Goal: Transaction & Acquisition: Purchase product/service

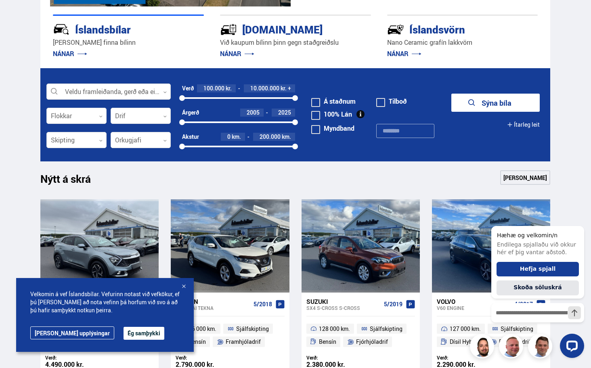
scroll to position [184, 0]
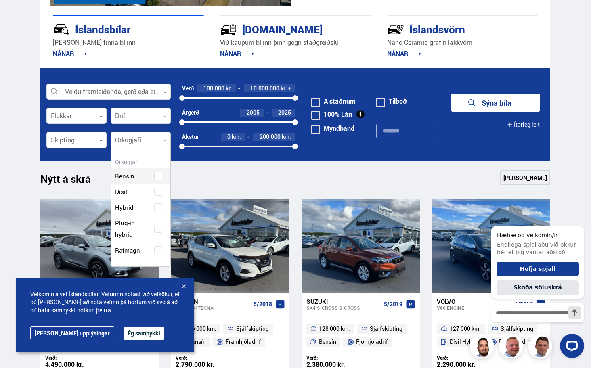
click at [141, 140] on div at bounding box center [141, 140] width 60 height 16
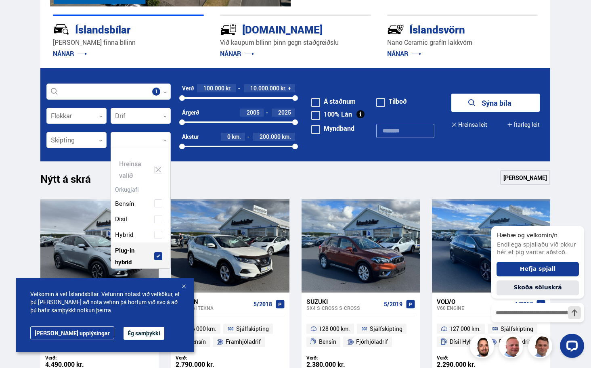
click at [156, 226] on div "Bensín Dísil Hybrid Plug-in hybrid Rafmagn" at bounding box center [140, 235] width 59 height 102
click at [359, 149] on form "Plug-in hybrid Veldu framleiðanda, gerð eða eiginleika 1 Flokkar 0 Drif 0 Verð …" at bounding box center [295, 114] width 510 height 93
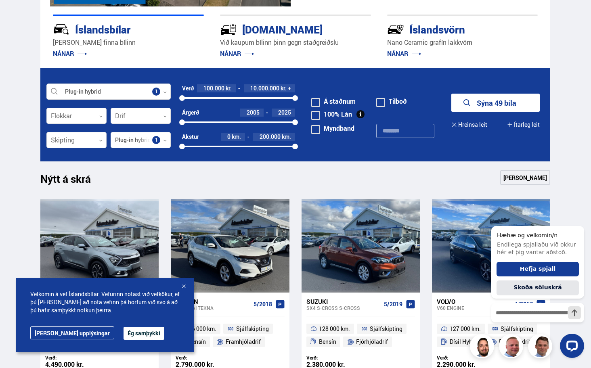
click at [502, 99] on button "Sýna 49 bíla" at bounding box center [496, 103] width 89 height 18
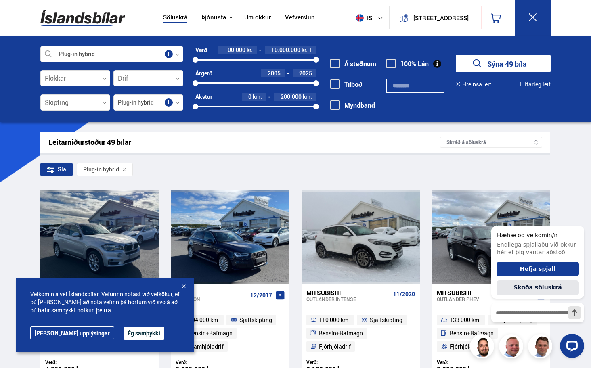
click at [124, 334] on button "Ég samþykki" at bounding box center [144, 333] width 41 height 13
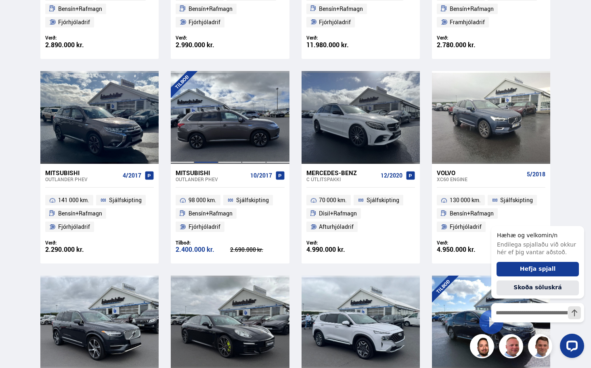
scroll to position [532, 0]
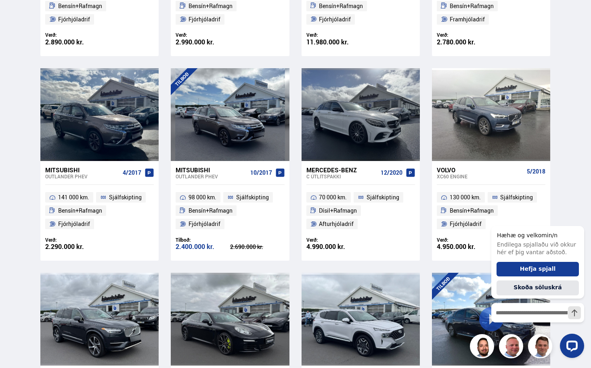
click at [199, 168] on div "Mitsubishi" at bounding box center [211, 169] width 71 height 7
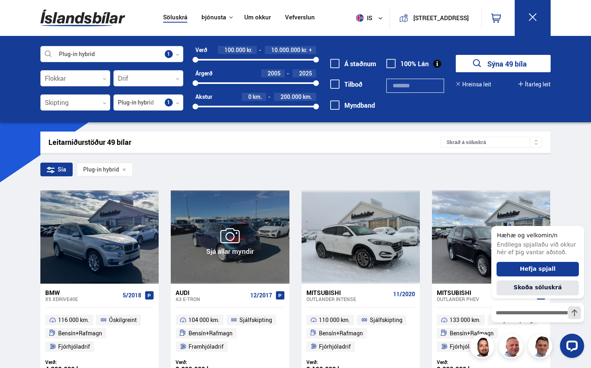
scroll to position [0, 0]
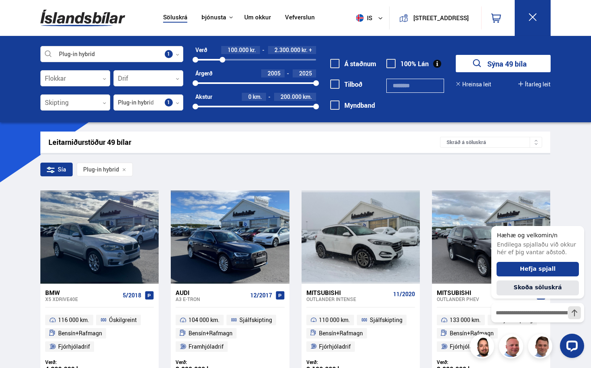
drag, startPoint x: 315, startPoint y: 59, endPoint x: 223, endPoint y: 67, distance: 92.4
click at [223, 67] on div "Verð 100.000 kr. 2.300.000 kr. + 100000 2321499 Árgerð 2005 2025 2005 2025 Akst…" at bounding box center [249, 81] width 133 height 70
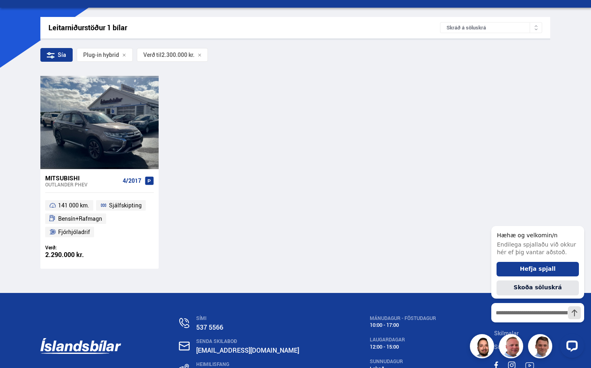
scroll to position [115, 0]
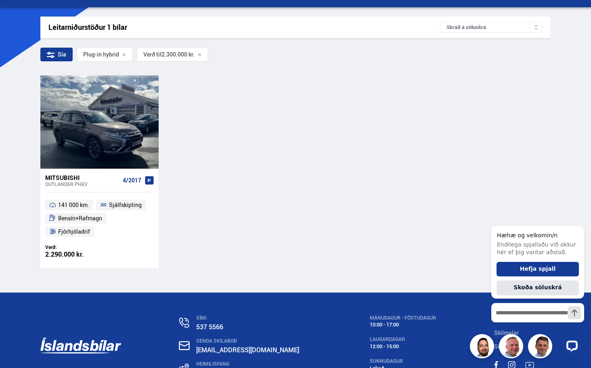
click at [68, 177] on div "Mitsubishi" at bounding box center [82, 177] width 74 height 7
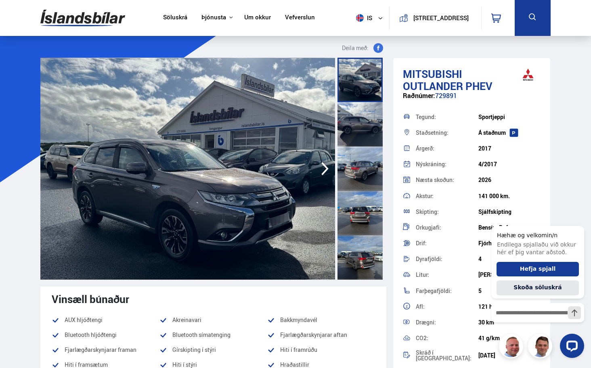
click at [79, 20] on img at bounding box center [82, 18] width 85 height 26
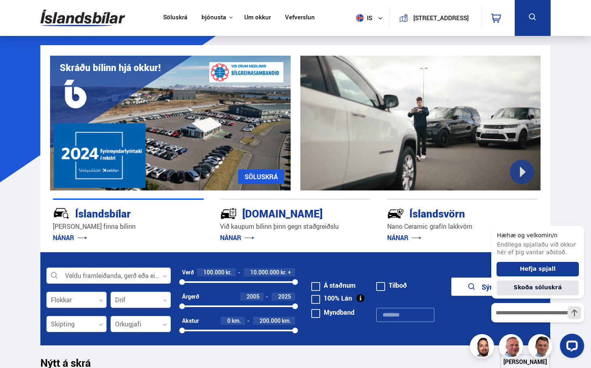
click at [99, 324] on div at bounding box center [76, 325] width 60 height 16
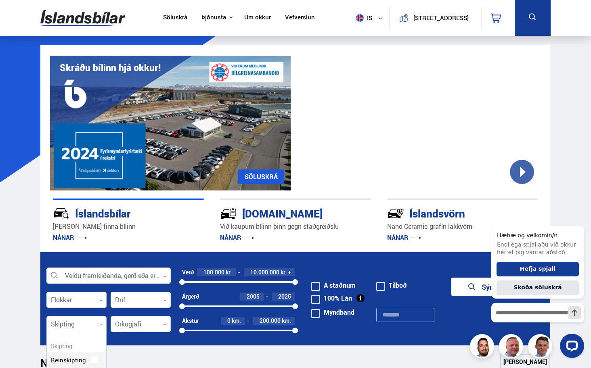
click at [147, 321] on div at bounding box center [141, 325] width 60 height 16
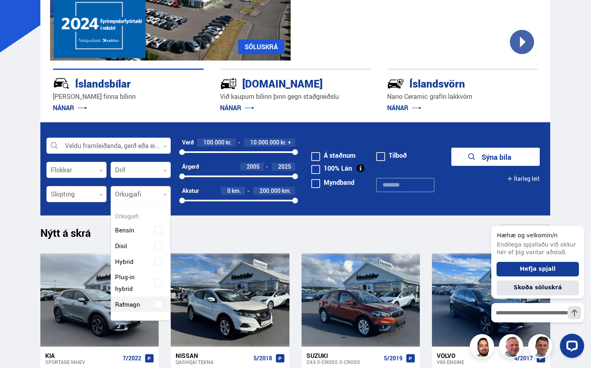
scroll to position [120, 57]
click at [158, 306] on div "Bensín Dísil Hybrid Plug-in hybrid Rafmagn" at bounding box center [140, 261] width 59 height 102
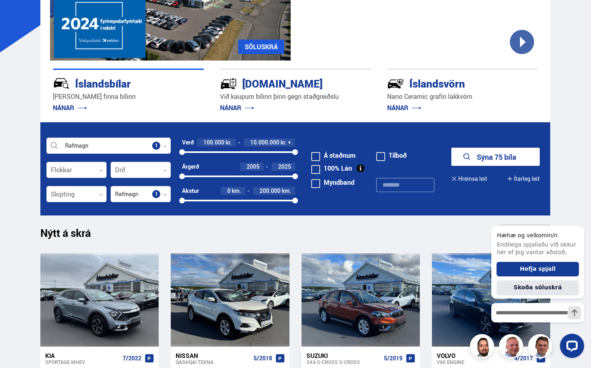
click at [506, 153] on button "Sýna 75 bíla" at bounding box center [496, 157] width 89 height 18
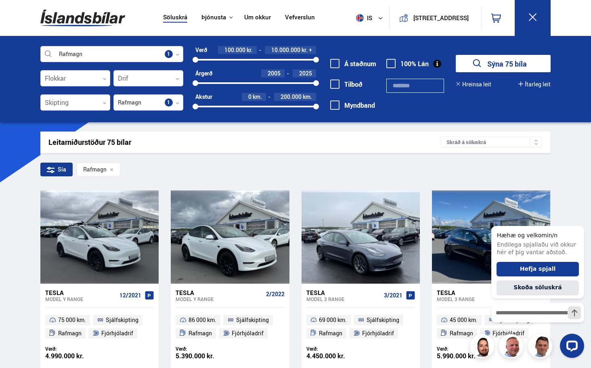
click at [86, 57] on div at bounding box center [111, 54] width 143 height 16
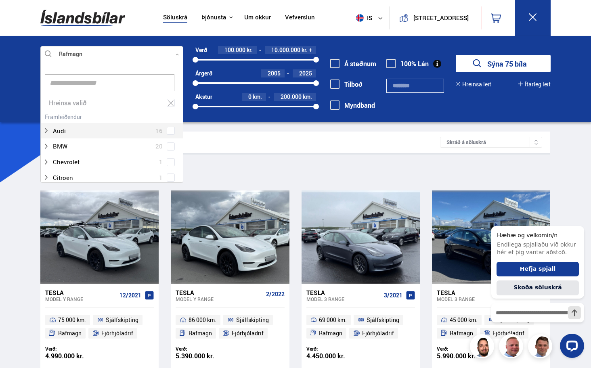
scroll to position [120, 140]
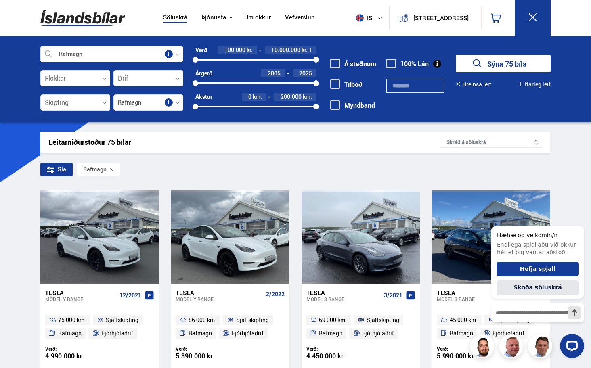
click at [11, 70] on div "Rafmagn Veldu framleiðanda, gerð eða eiginleika 1 Flokkar 0 Drif 0 Skipting 0 R…" at bounding box center [295, 79] width 591 height 86
click at [69, 75] on div at bounding box center [75, 79] width 70 height 16
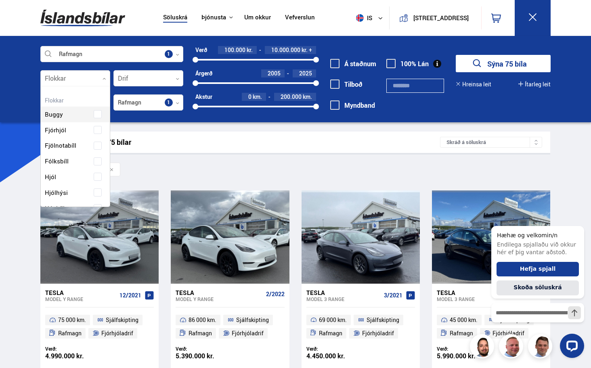
scroll to position [120, 67]
click at [126, 83] on div at bounding box center [148, 79] width 70 height 16
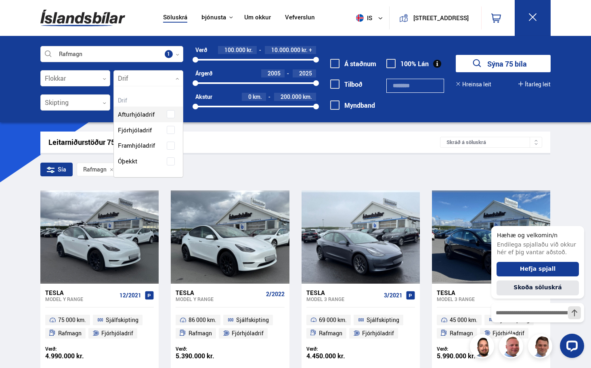
scroll to position [89, 69]
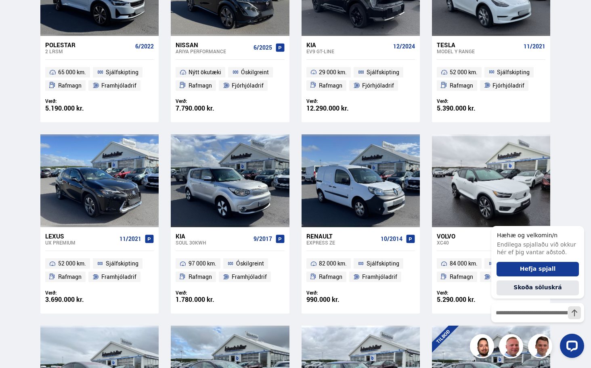
scroll to position [494, 0]
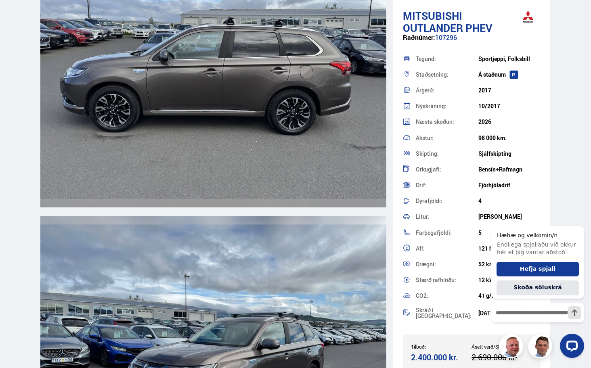
scroll to position [2750, 0]
